Goal: Transaction & Acquisition: Purchase product/service

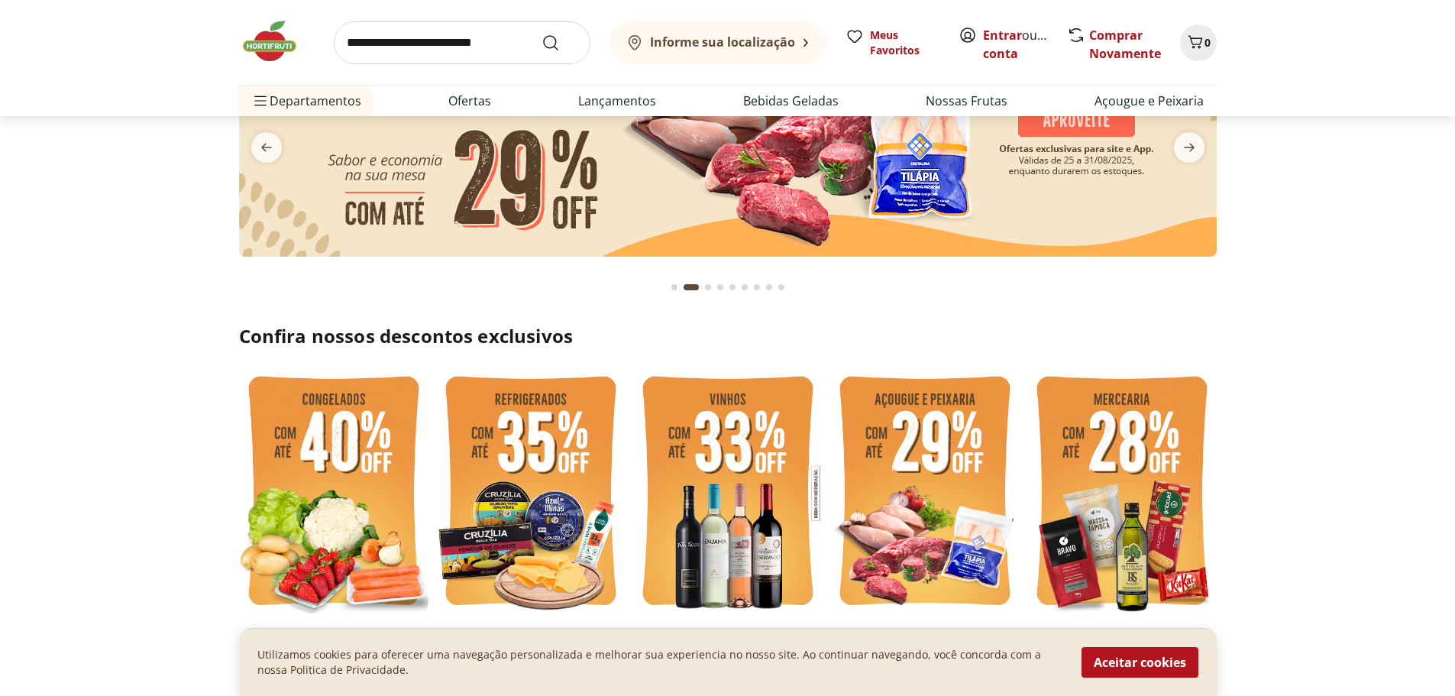
click at [203, 301] on section at bounding box center [727, 154] width 1455 height 304
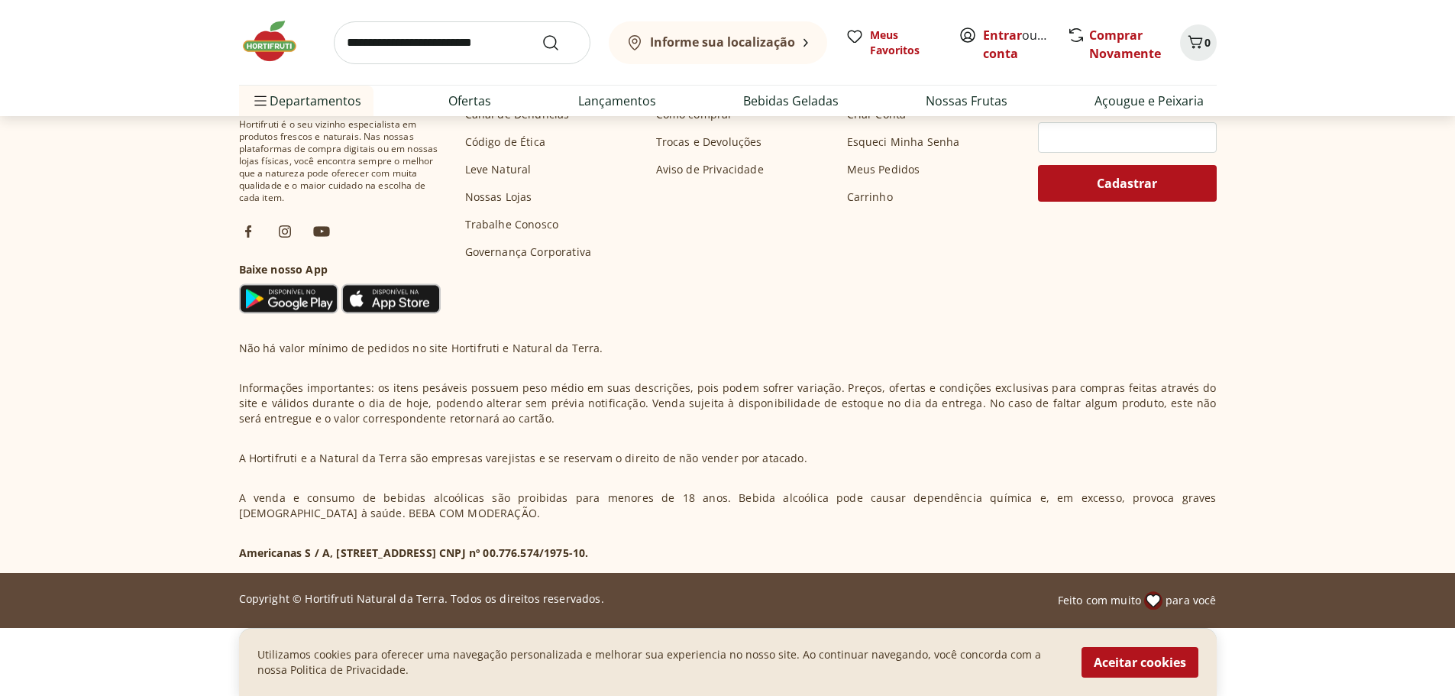
scroll to position [5250, 0]
click at [1141, 663] on button "Aceitar cookies" at bounding box center [1140, 662] width 117 height 31
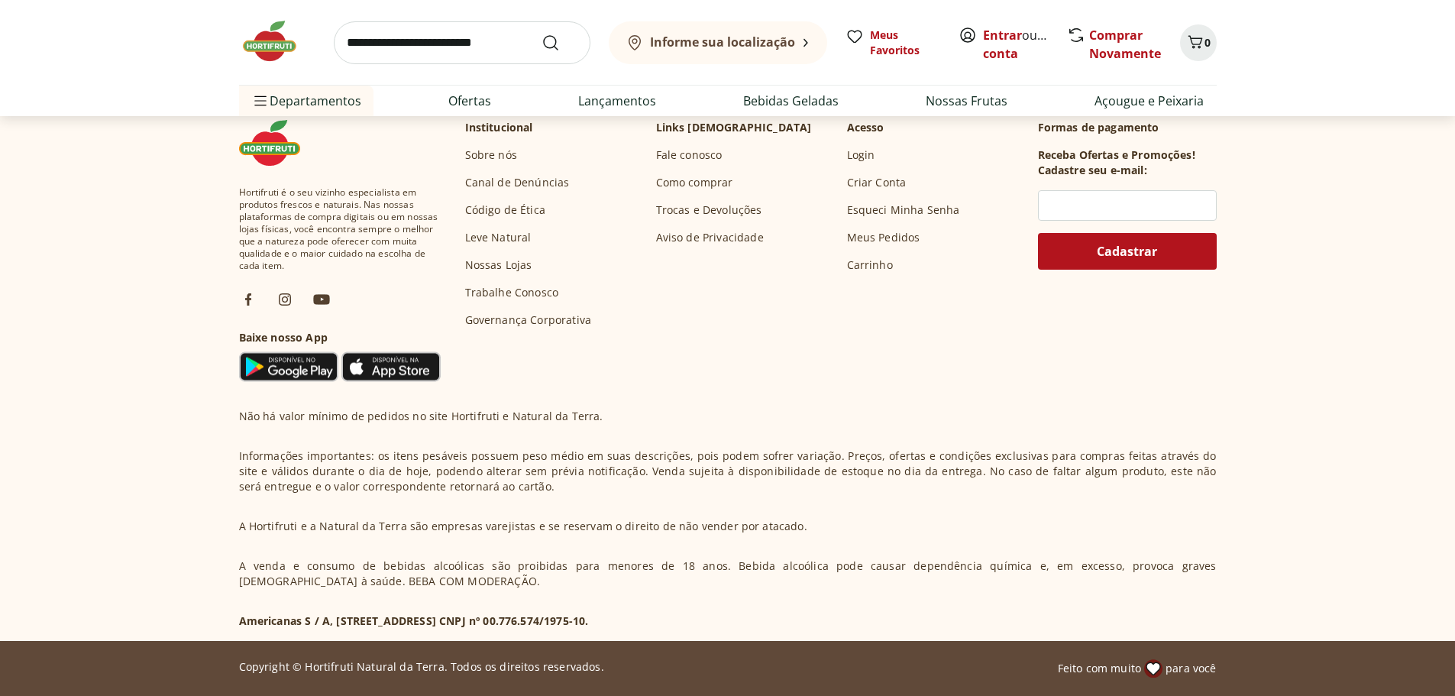
click at [1131, 669] on span "Feito com muito" at bounding box center [1099, 668] width 83 height 15
click at [1164, 665] on div "Feito com muito para você" at bounding box center [1137, 668] width 159 height 18
click at [429, 671] on p "Copyright © Hortifruti Natural da Terra. Todos os direitos reservados." at bounding box center [421, 666] width 365 height 15
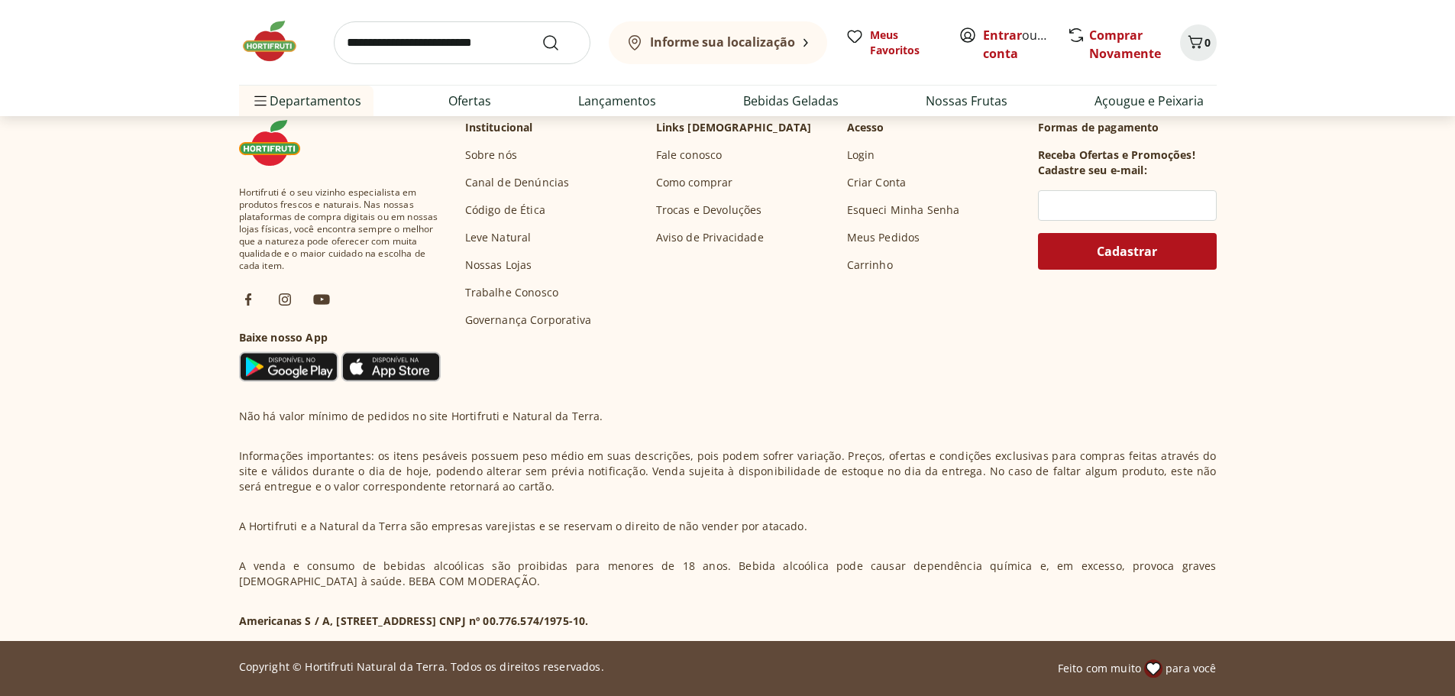
click at [507, 577] on p "A venda e consumo de bebidas alcoólicas são proibidas para menores de 18 anos. …" at bounding box center [728, 573] width 978 height 31
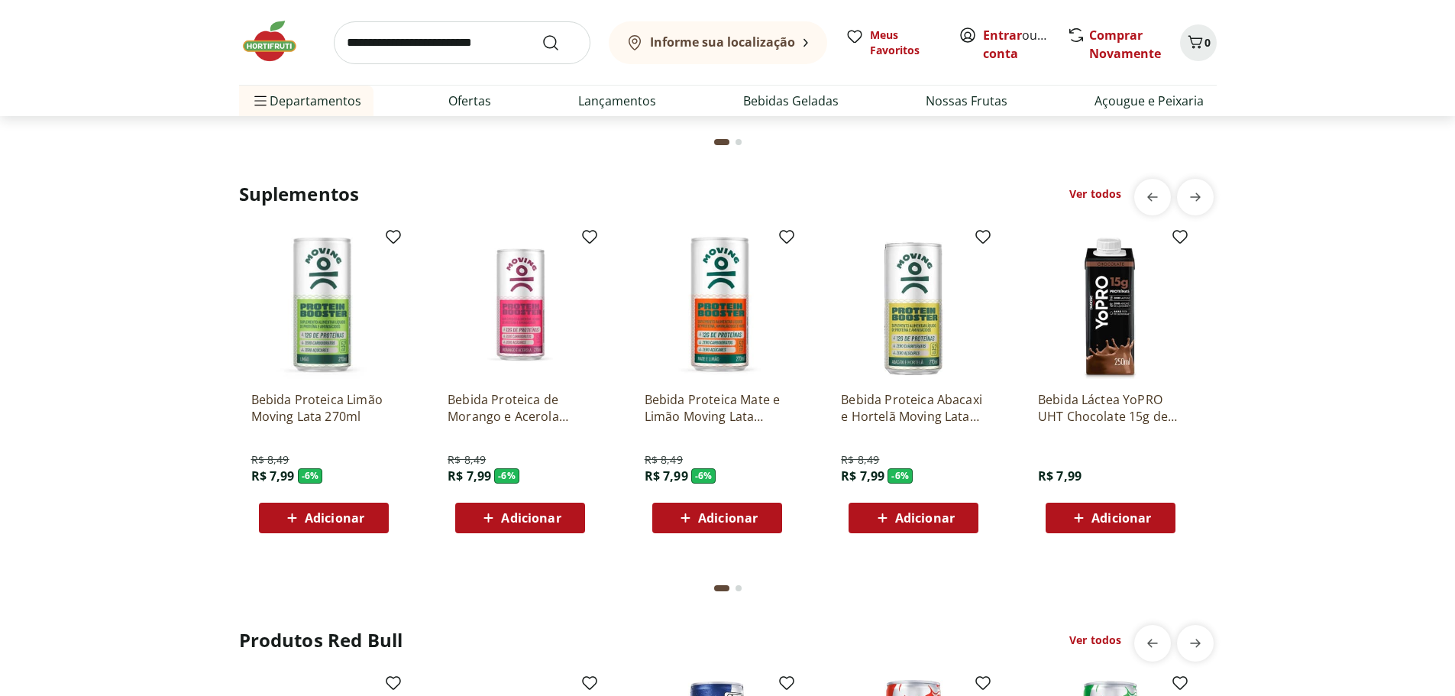
scroll to position [4553, 0]
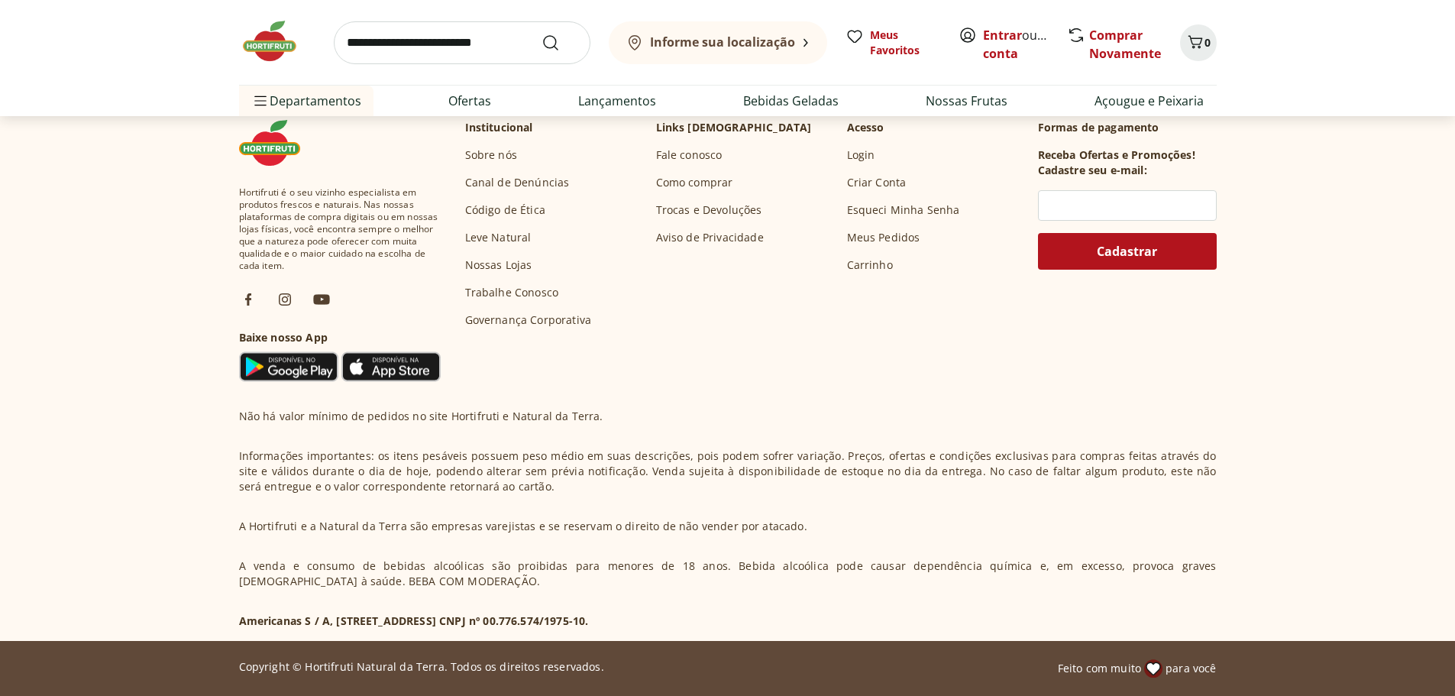
click at [1312, 309] on footer "Hortifruti é o seu vizinho especialista em produtos frescos e naturais. Nas nos…" at bounding box center [727, 402] width 1455 height 588
click at [1300, 295] on footer "Hortifruti é o seu vizinho especialista em produtos frescos e naturais. Nas nos…" at bounding box center [727, 402] width 1455 height 588
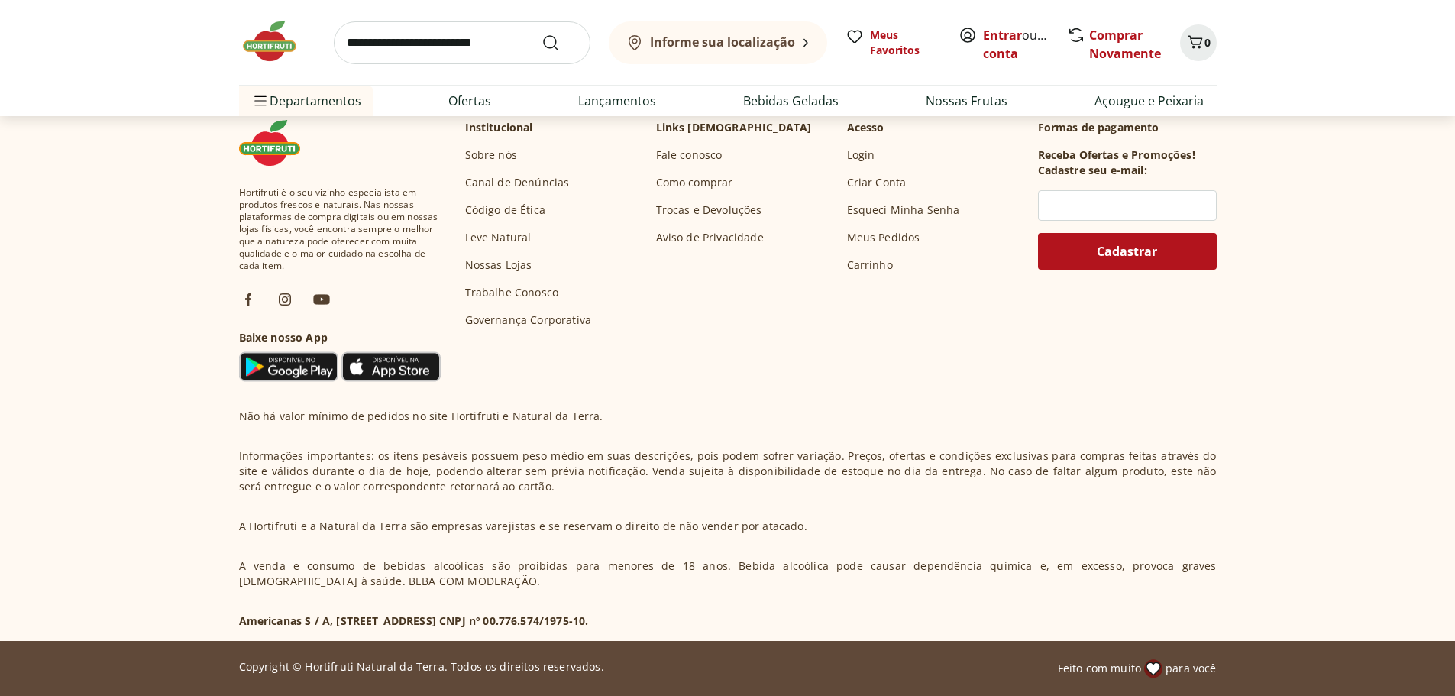
click at [1298, 294] on footer "Hortifruti é o seu vizinho especialista em produtos frescos e naturais. Nas nos…" at bounding box center [727, 402] width 1455 height 588
click at [1293, 284] on footer "Hortifruti é o seu vizinho especialista em produtos frescos e naturais. Nas nos…" at bounding box center [727, 402] width 1455 height 588
click at [1291, 283] on footer "Hortifruti é o seu vizinho especialista em produtos frescos e naturais. Nas nos…" at bounding box center [727, 402] width 1455 height 588
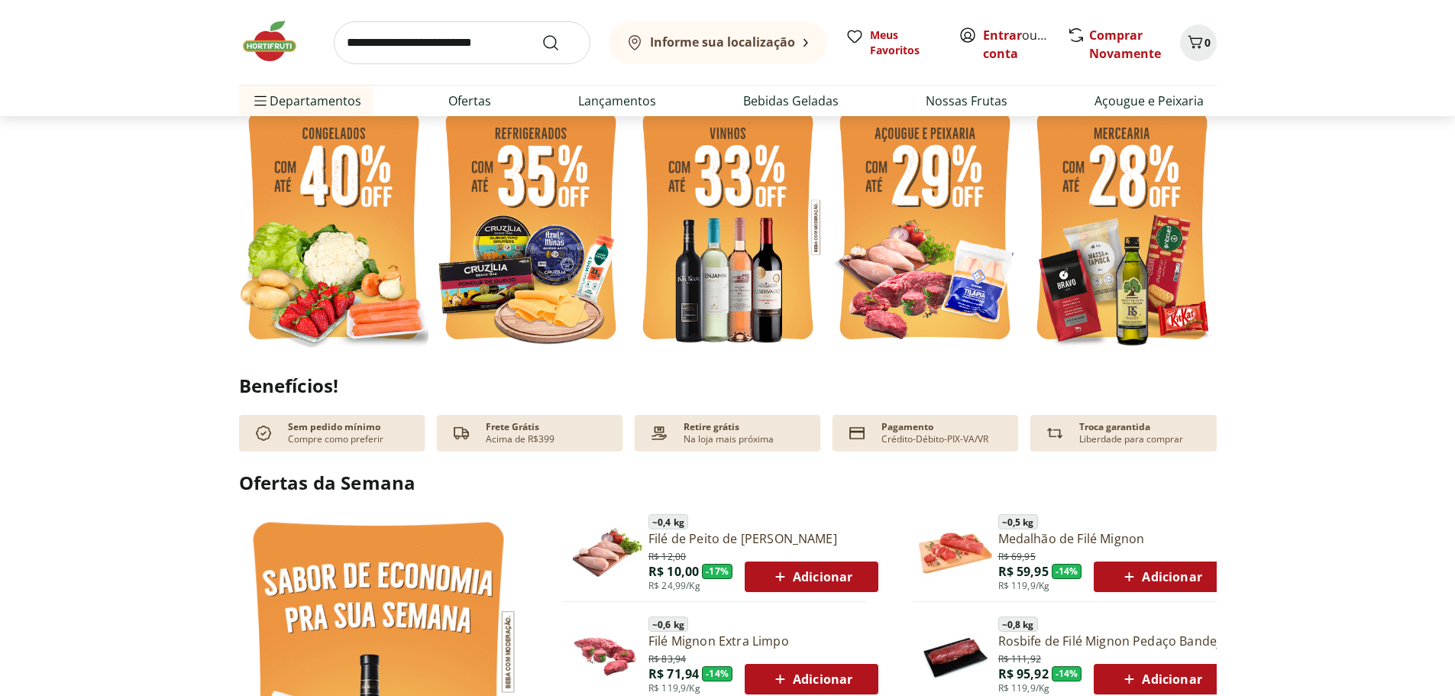
scroll to position [458, 0]
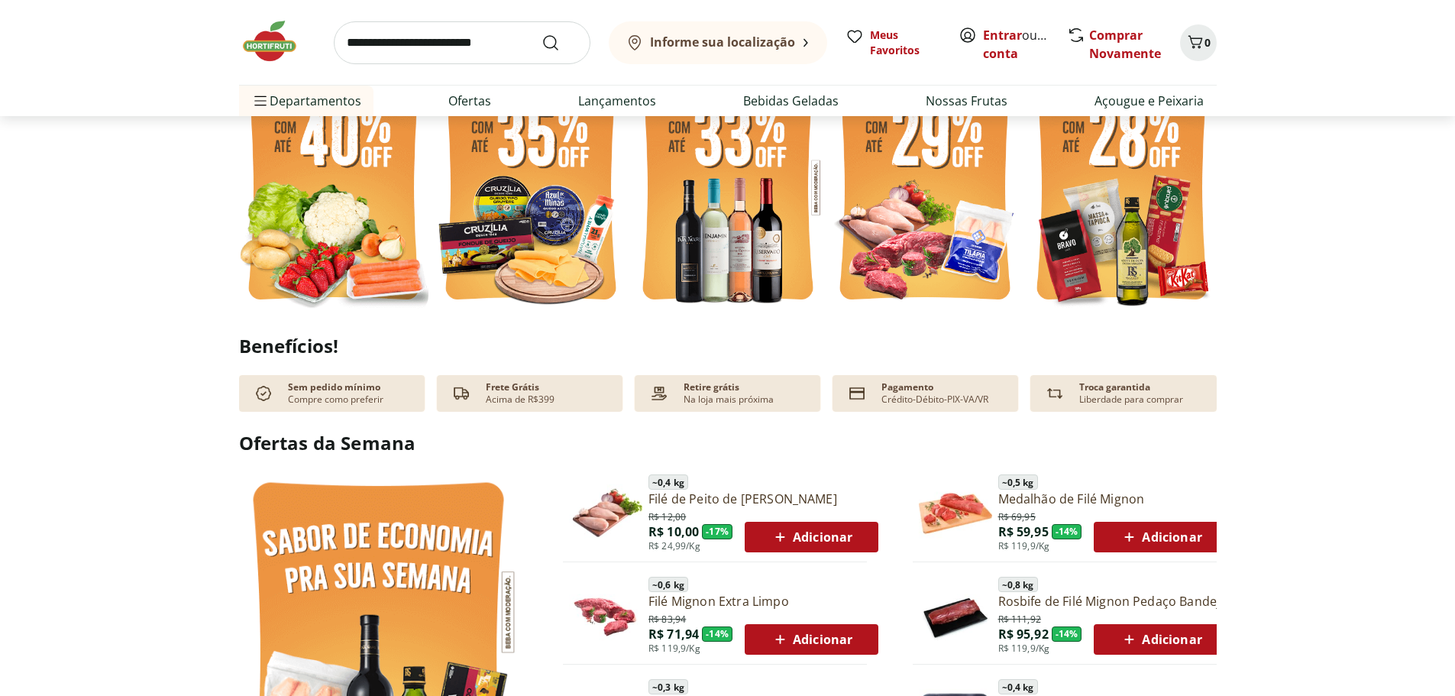
click at [513, 384] on p "Frete Grátis" at bounding box center [512, 387] width 53 height 12
click at [531, 401] on p "Acima de R$399" at bounding box center [520, 399] width 69 height 12
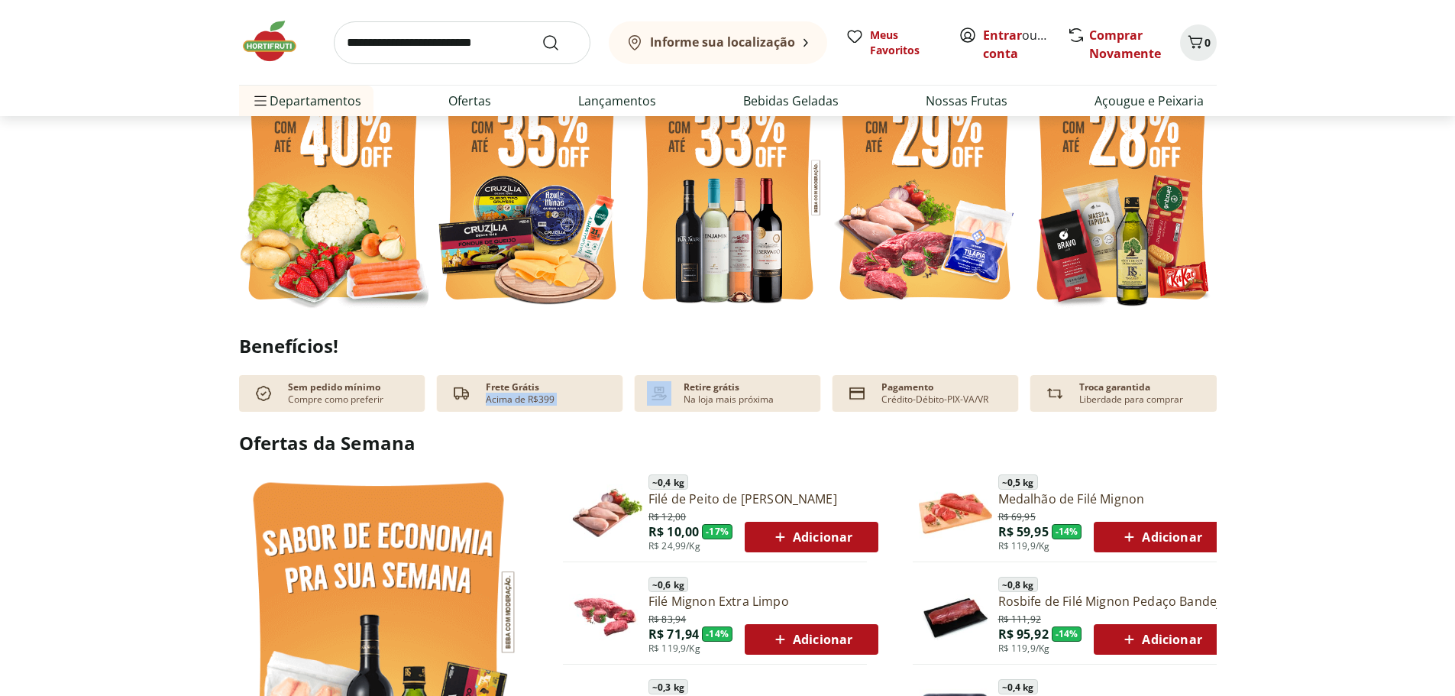
click at [531, 401] on p "Acima de R$399" at bounding box center [520, 399] width 69 height 12
click at [512, 401] on p "Acima de R$399" at bounding box center [520, 399] width 69 height 12
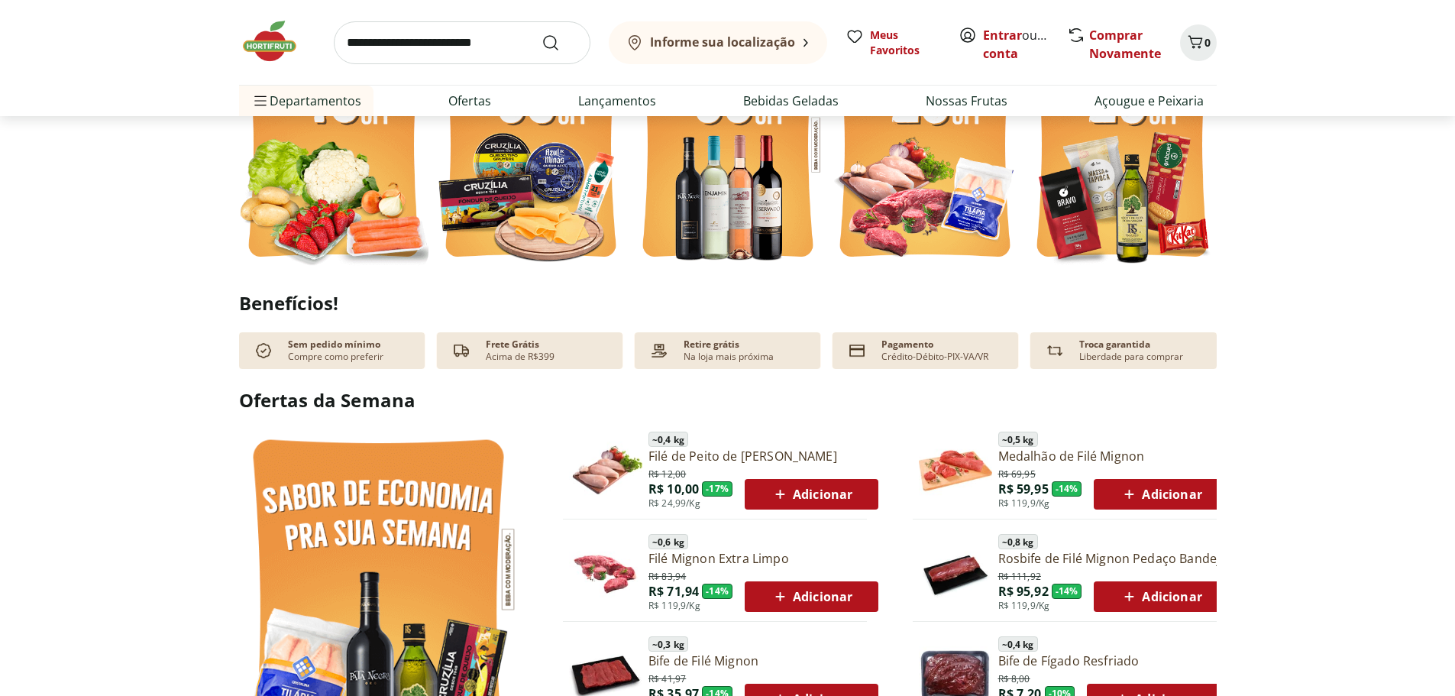
scroll to position [535, 0]
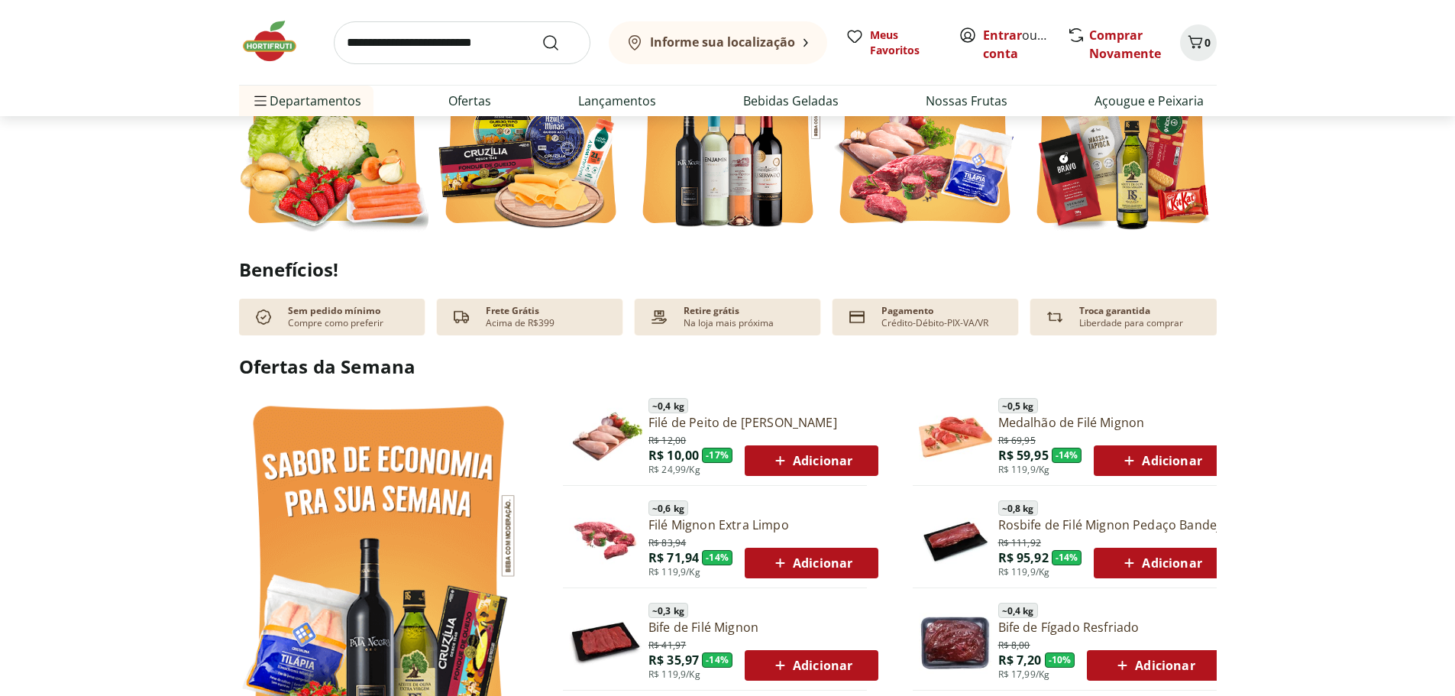
click at [126, 317] on section "Benefícios! Sem pedido mínimo Compre como preferir Frete Grátis Acima de R$399 …" at bounding box center [727, 297] width 1455 height 76
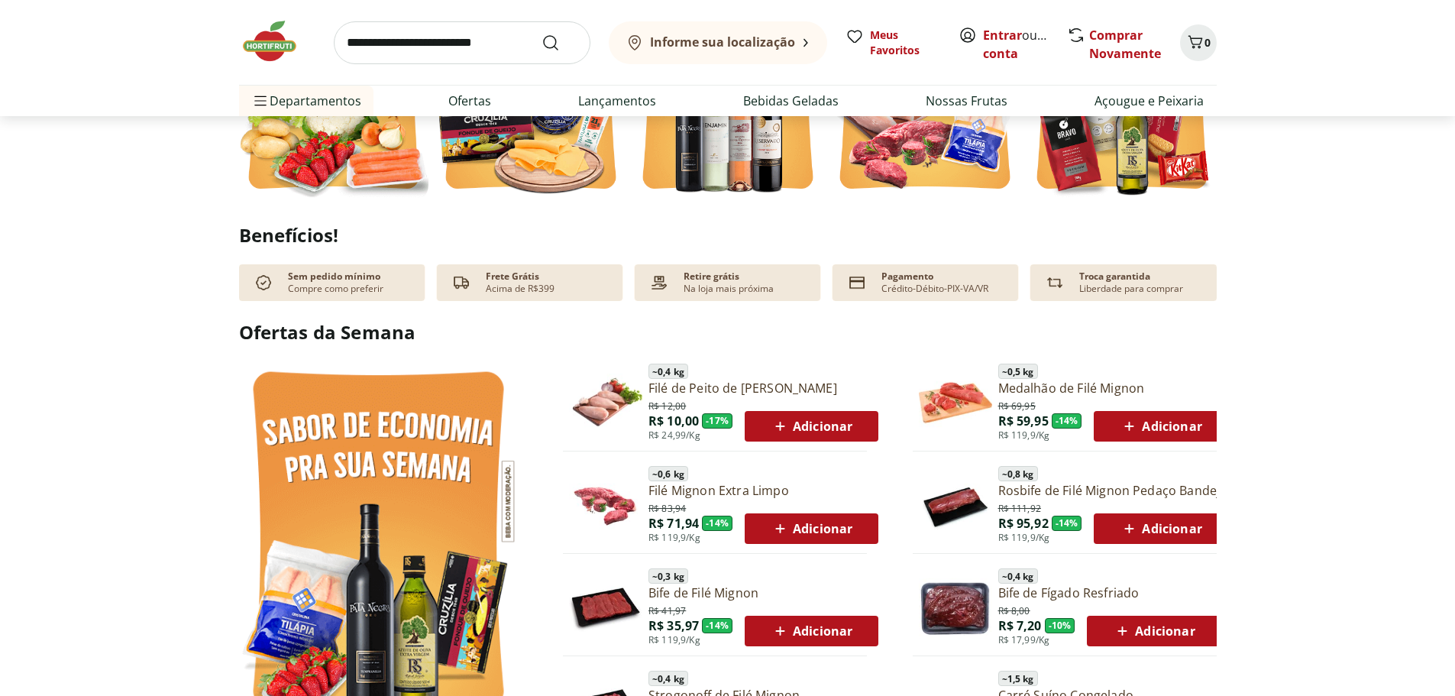
scroll to position [611, 0]
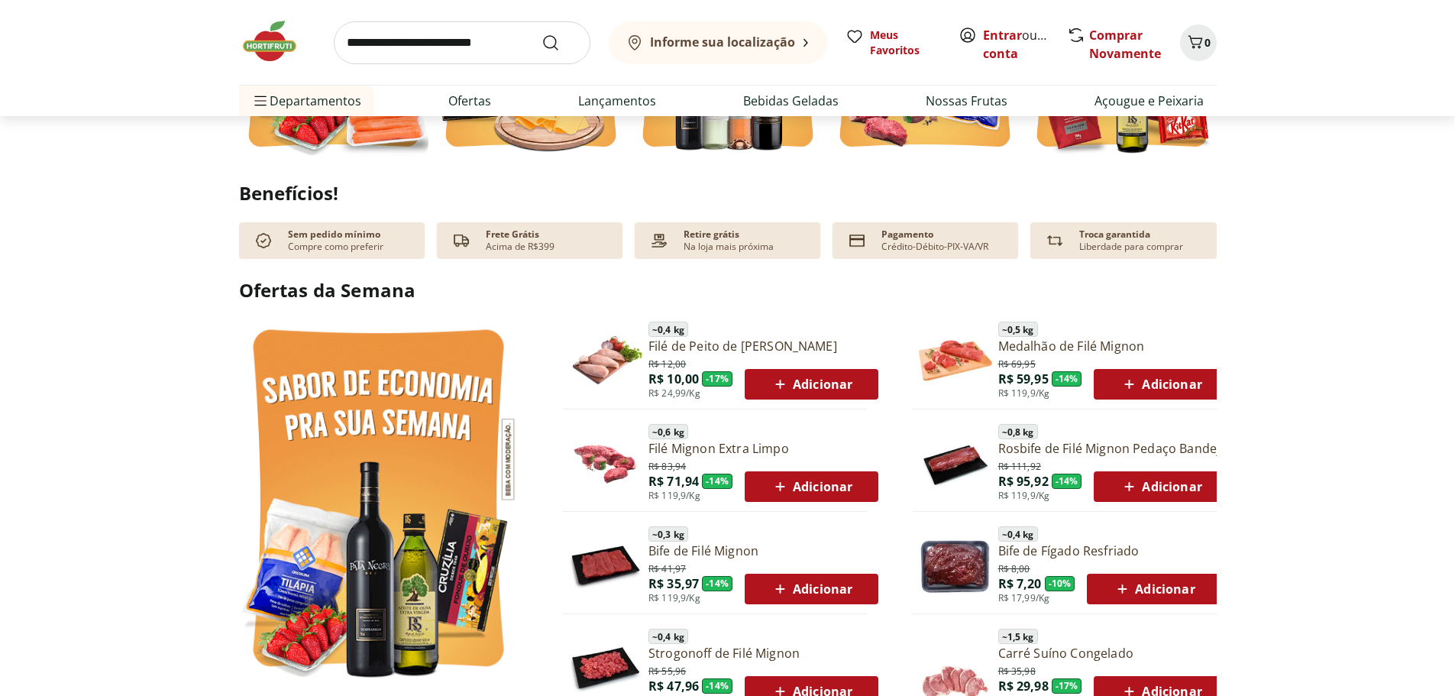
click at [126, 317] on section "Ofertas da Semana ~ 0,4 kg Filé de Peito de Frango Resfriado R$ 12,00 R$ 10,00 …" at bounding box center [727, 488] width 1455 height 423
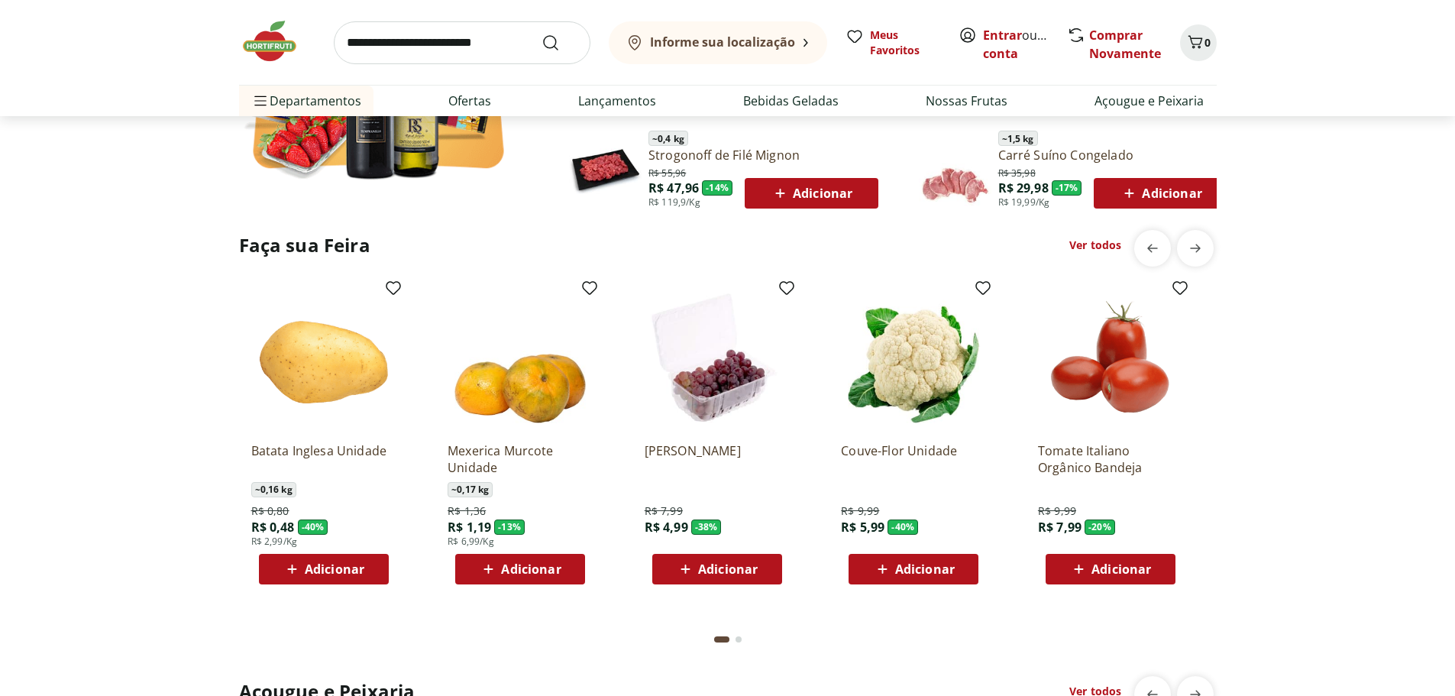
scroll to position [1146, 0]
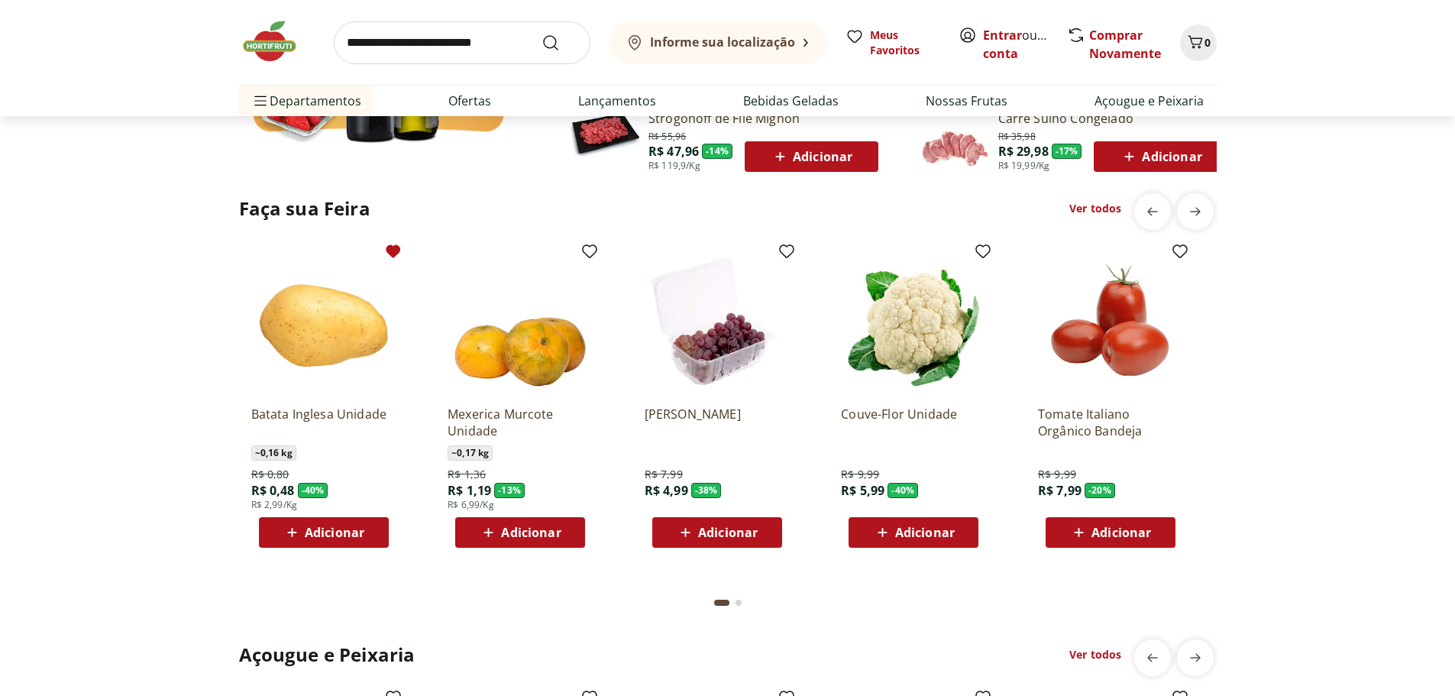
click at [390, 257] on icon at bounding box center [393, 251] width 18 height 18
click at [88, 287] on div "Faça sua Feira Ver todos Batata Inglesa Unidade ~ 0,16 kg R$ 0,80 R$ 0,48 - 40 …" at bounding box center [728, 407] width 1394 height 428
click at [384, 329] on img at bounding box center [323, 320] width 145 height 145
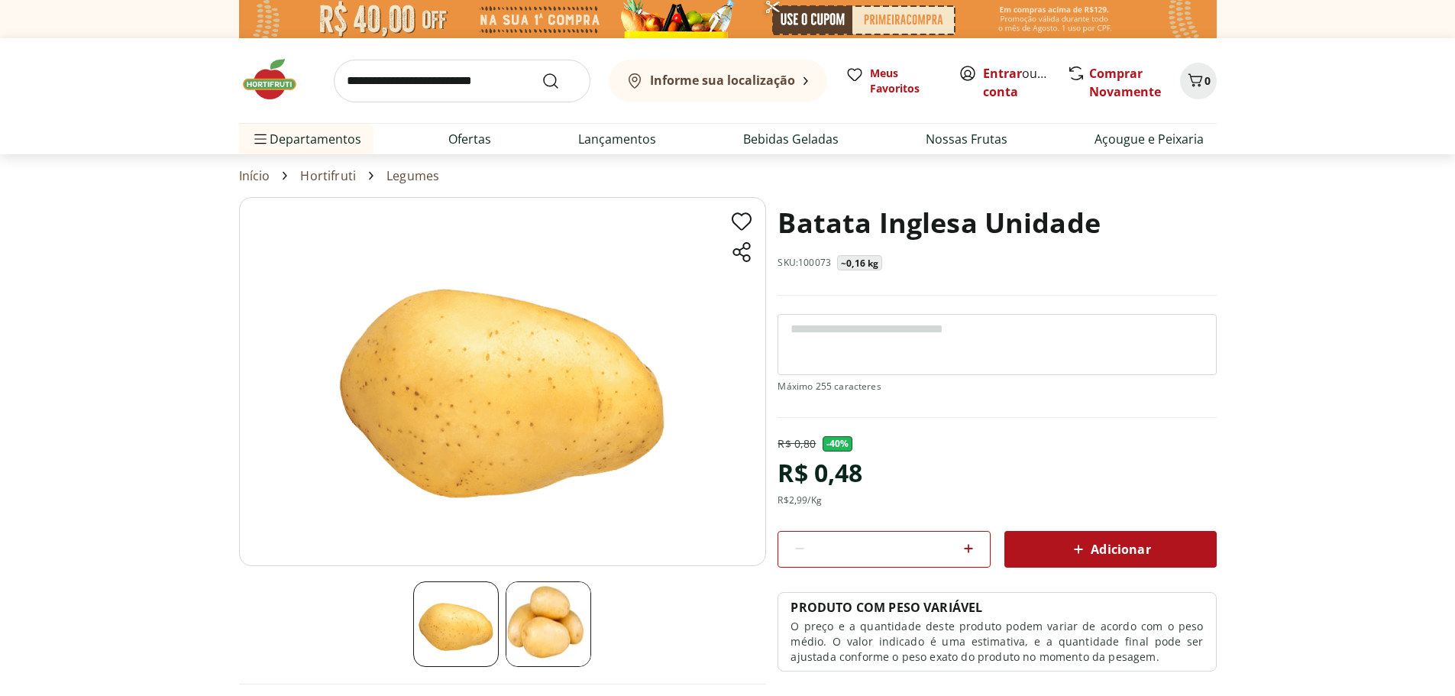
click at [904, 231] on h1 "Batata Inglesa Unidade" at bounding box center [939, 223] width 323 height 52
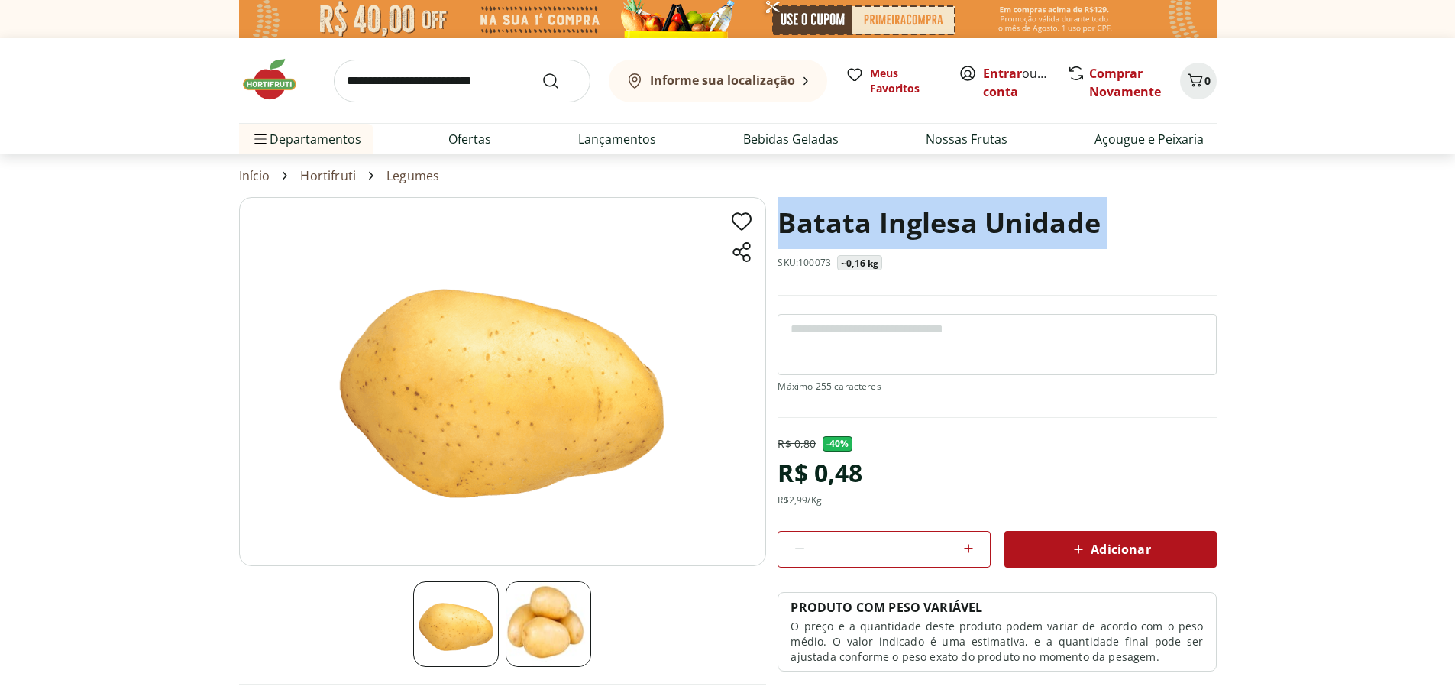
click at [904, 231] on h1 "Batata Inglesa Unidade" at bounding box center [939, 223] width 323 height 52
click at [843, 228] on h1 "Batata Inglesa Unidade" at bounding box center [939, 223] width 323 height 52
click at [867, 225] on h1 "Batata Inglesa Unidade" at bounding box center [939, 223] width 323 height 52
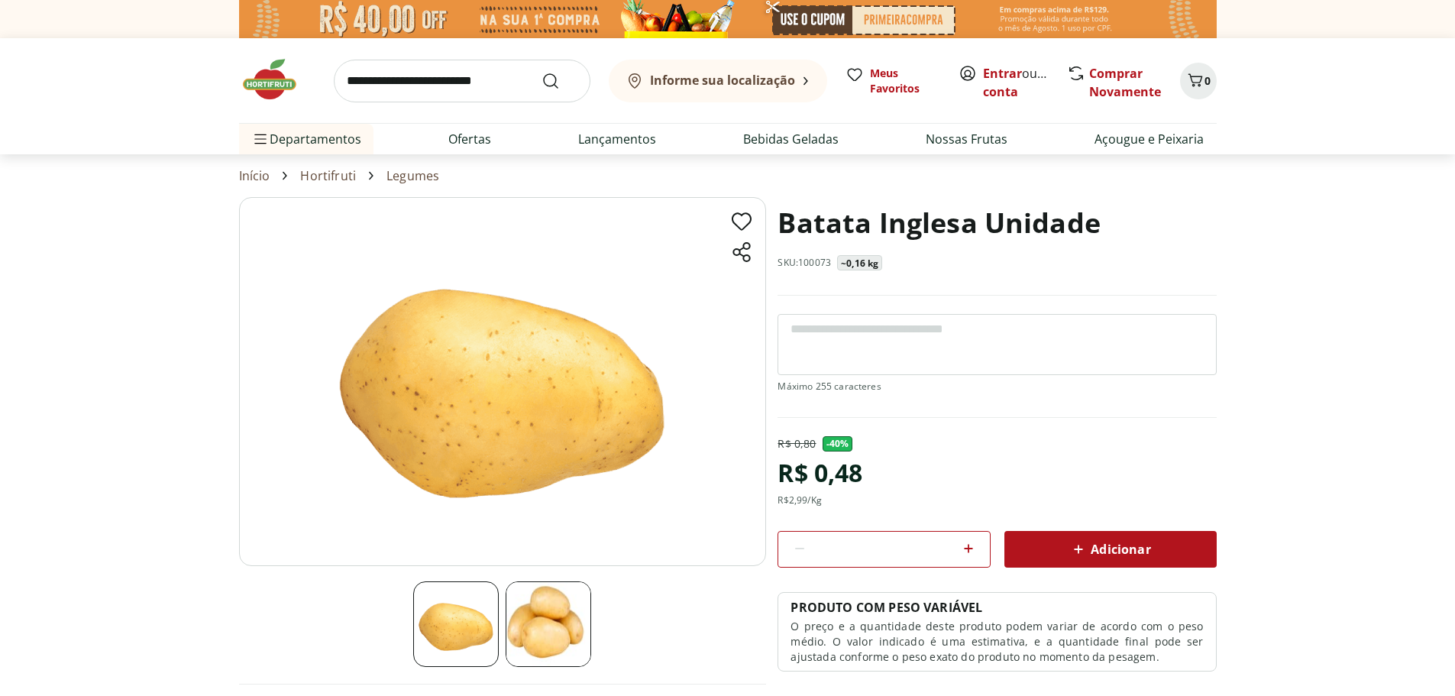
click at [1251, 287] on section "Batata Inglesa Unidade SKU: 100073 ~0,16 kg R$ 0,80 - 40 % R$ 0,48 R$ 2,99 /Kg …" at bounding box center [727, 472] width 1455 height 551
click at [852, 259] on p "~0,16 kg" at bounding box center [859, 263] width 37 height 12
click at [897, 236] on h1 "Batata Inglesa Unidade" at bounding box center [939, 223] width 323 height 52
click at [264, 86] on img at bounding box center [277, 80] width 76 height 46
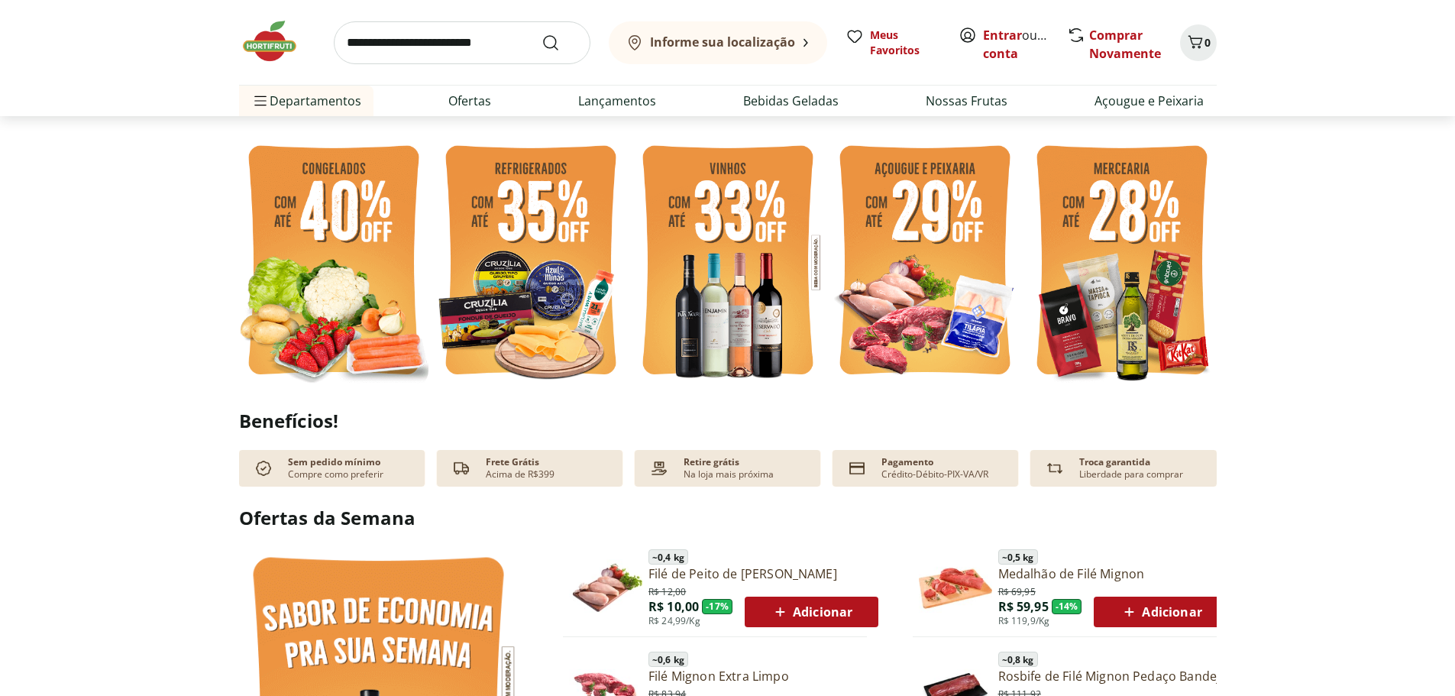
scroll to position [382, 0]
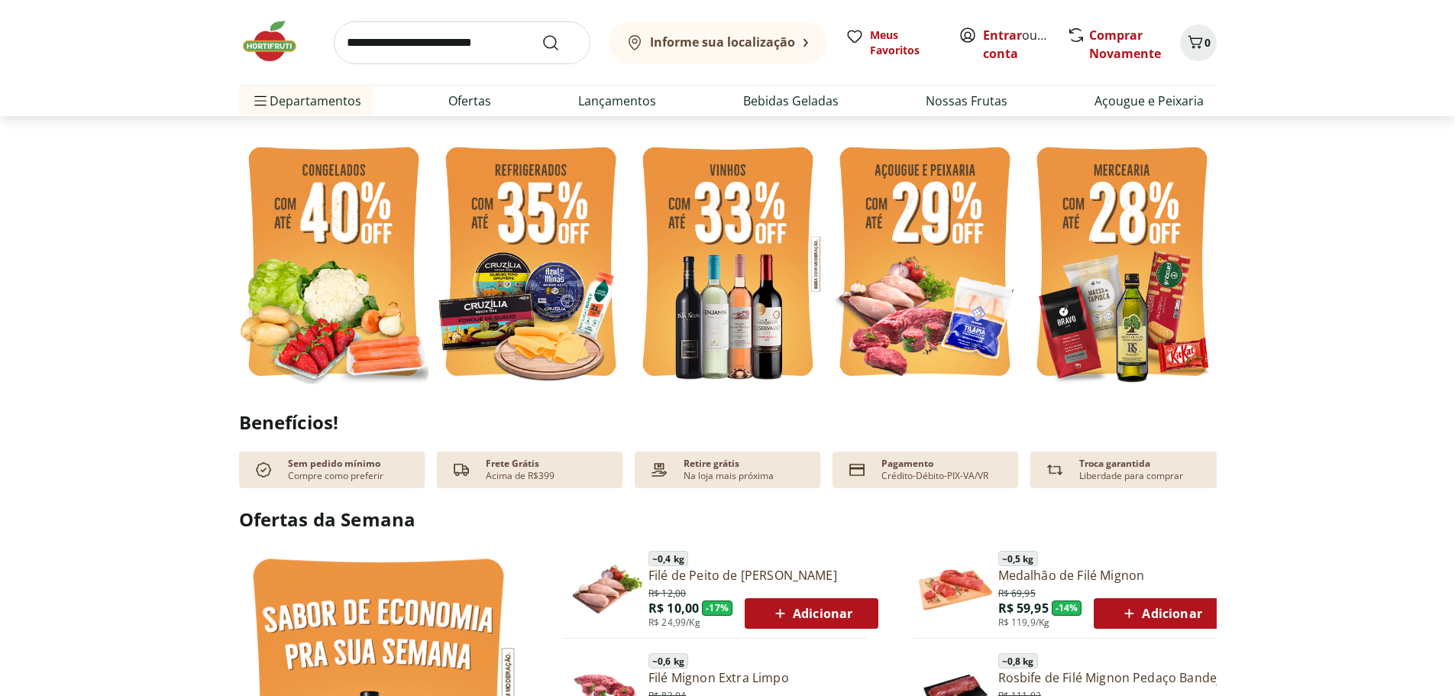
click at [523, 317] on img at bounding box center [530, 264] width 189 height 253
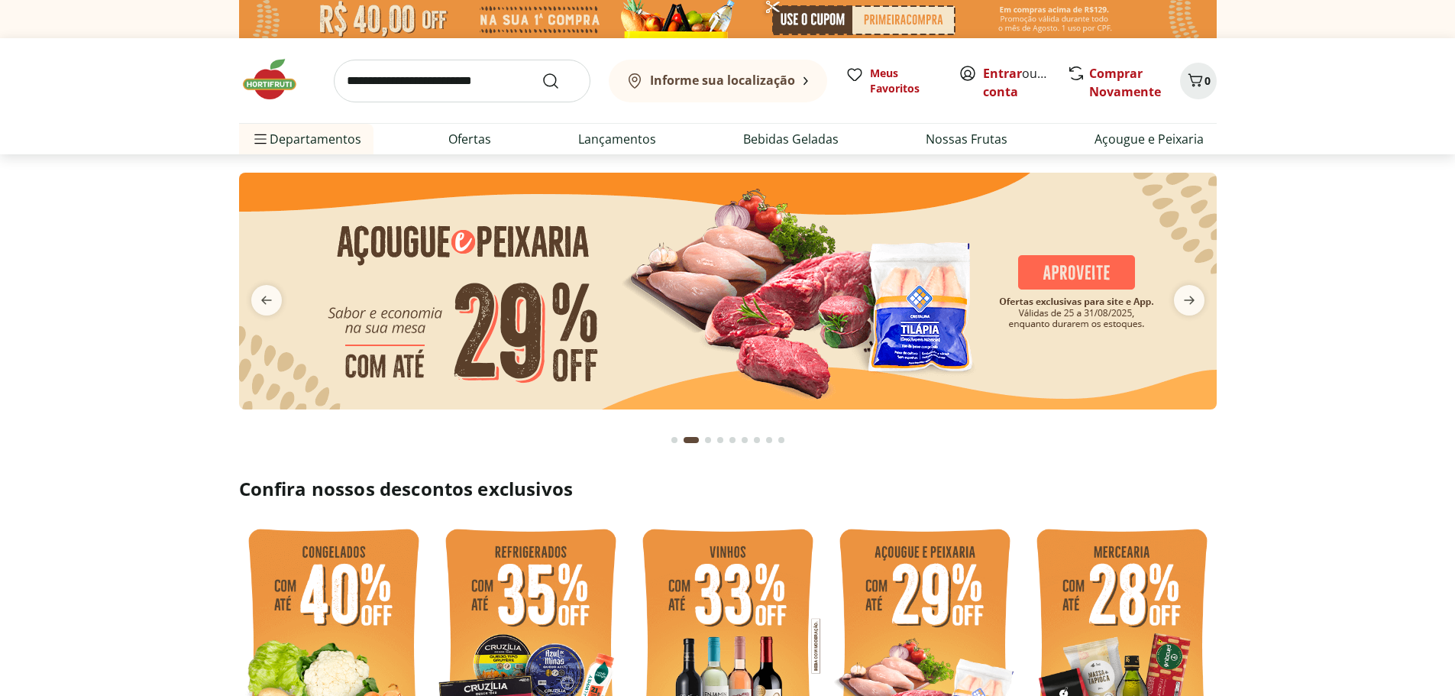
select select "**********"
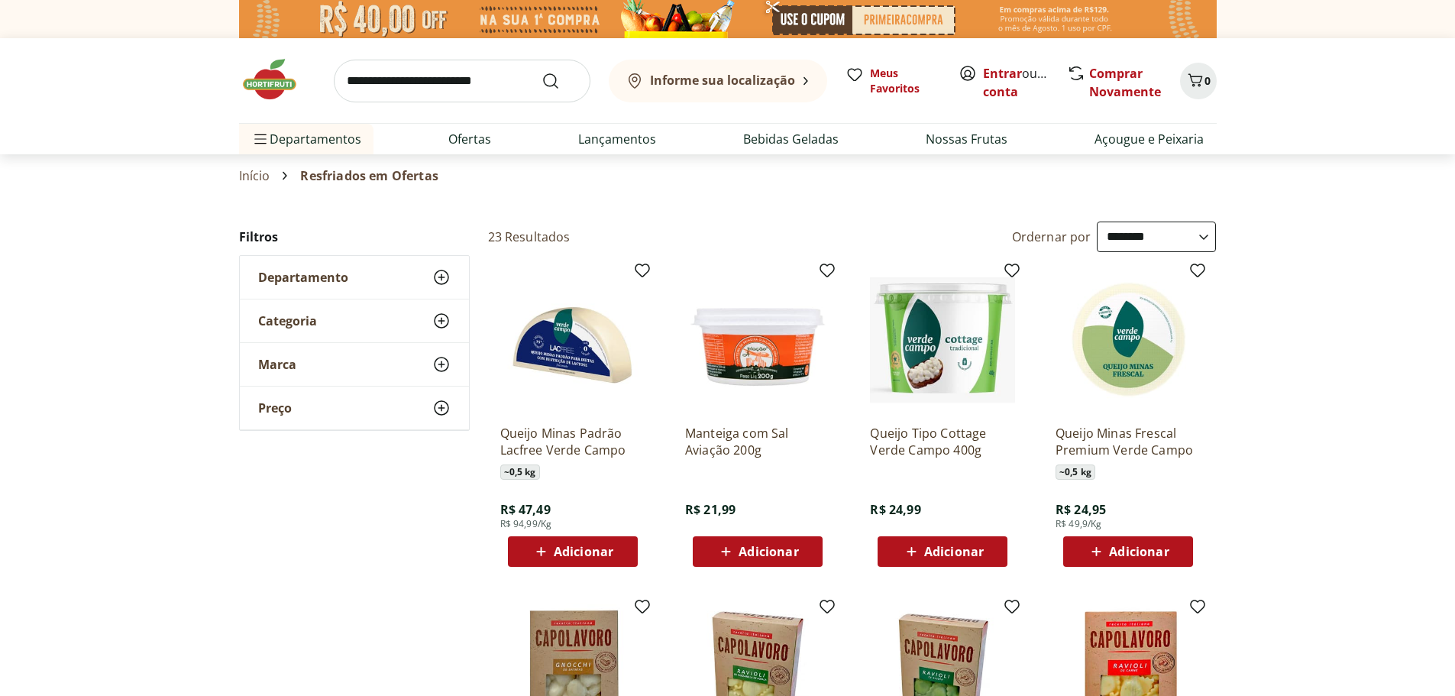
click at [271, 70] on img at bounding box center [277, 80] width 76 height 46
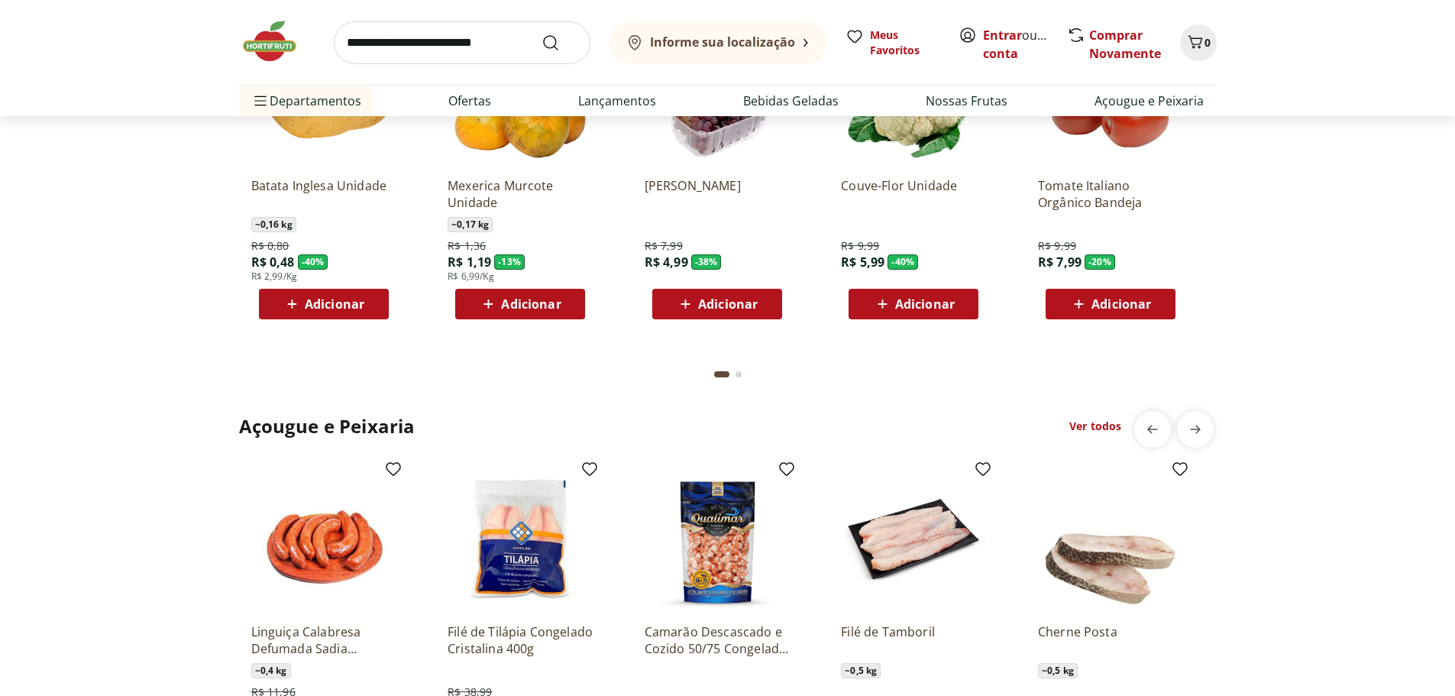
scroll to position [1070, 0]
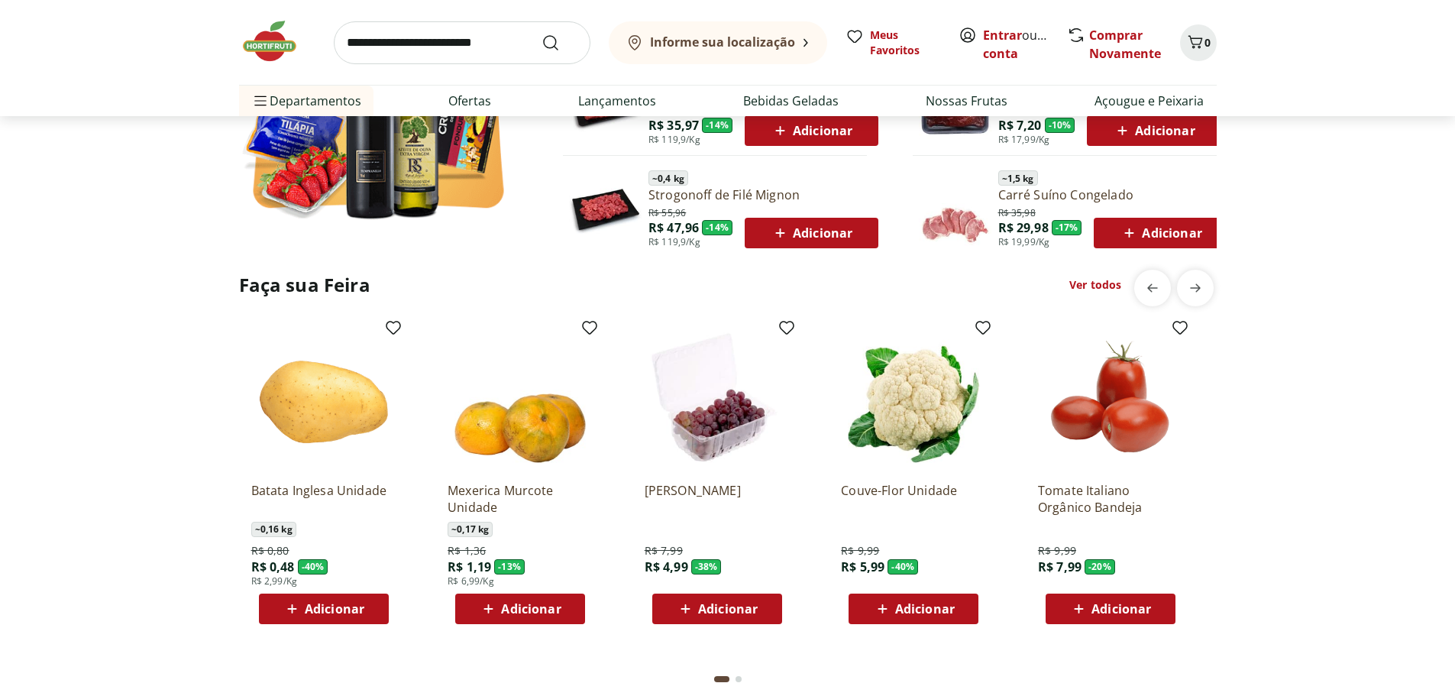
click at [83, 150] on section "Ofertas da Semana ~ 0,4 kg Filé de Peito de Frango Resfriado R$ 12,00 R$ 10,00 …" at bounding box center [727, 30] width 1455 height 423
